Goal: Obtain resource: Download file/media

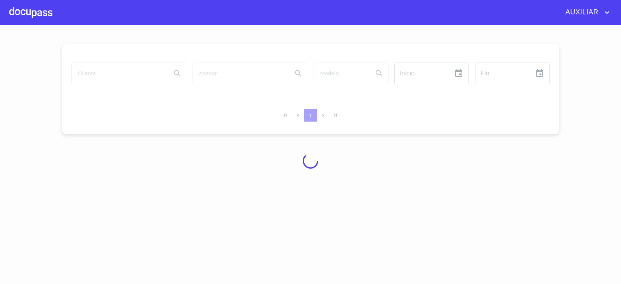
click at [145, 76] on div at bounding box center [310, 160] width 621 height 258
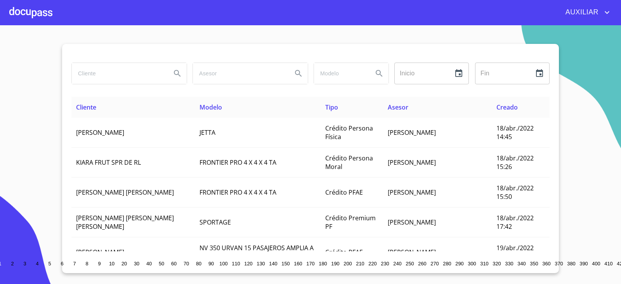
click at [134, 68] on input "search" at bounding box center [118, 73] width 93 height 21
type input "[PERSON_NAME] [PERSON_NAME] DE LA [PERSON_NAME]"
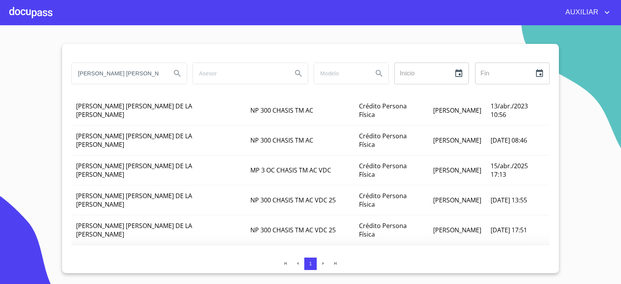
scroll to position [28, 0]
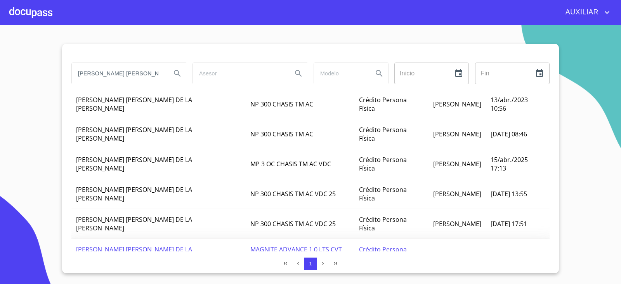
click at [118, 245] on span "[PERSON_NAME] [PERSON_NAME] DE LA [PERSON_NAME]" at bounding box center [134, 253] width 116 height 17
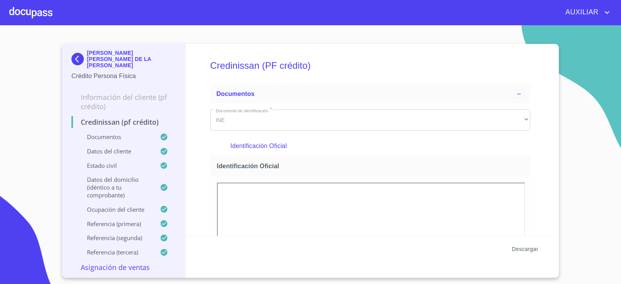
click at [528, 247] on span "Descargar" at bounding box center [525, 249] width 26 height 10
click at [78, 57] on img at bounding box center [79, 59] width 16 height 12
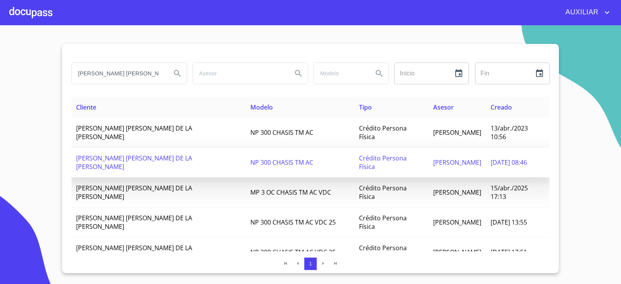
scroll to position [0, 13]
drag, startPoint x: 76, startPoint y: 73, endPoint x: 296, endPoint y: 143, distance: 231.2
click at [296, 143] on div "[PERSON_NAME] [PERSON_NAME] DE LA [PERSON_NAME] Inicio ​ Fin ​ Cliente Modelo T…" at bounding box center [310, 158] width 496 height 229
paste input "SAYLET [PERSON_NAME]"
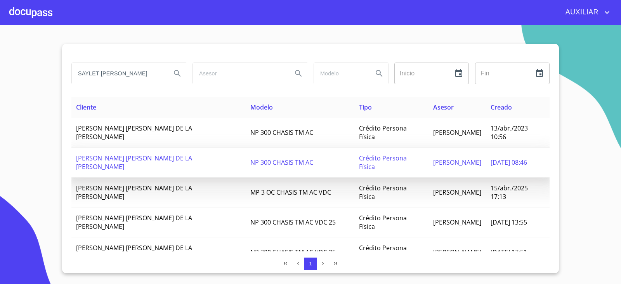
scroll to position [0, 9]
type input "SAYLET [PERSON_NAME]"
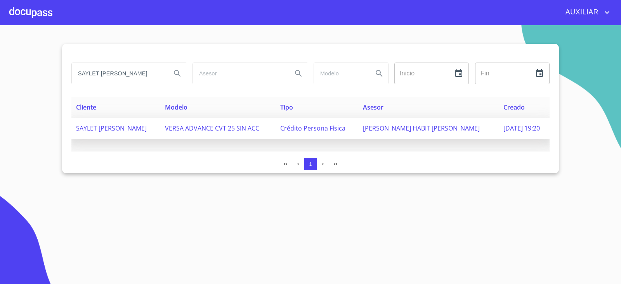
click at [112, 126] on span "SAYLET [PERSON_NAME]" at bounding box center [111, 128] width 71 height 9
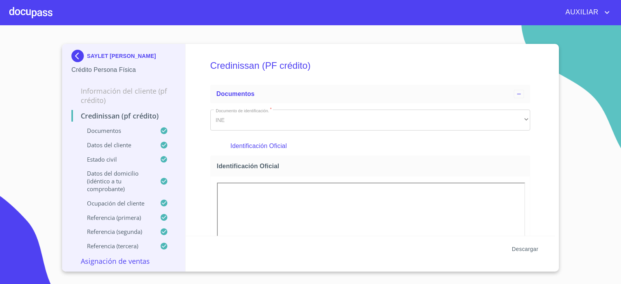
click at [533, 249] on span "Descargar" at bounding box center [525, 249] width 26 height 10
